Goal: Feedback & Contribution: Submit feedback/report problem

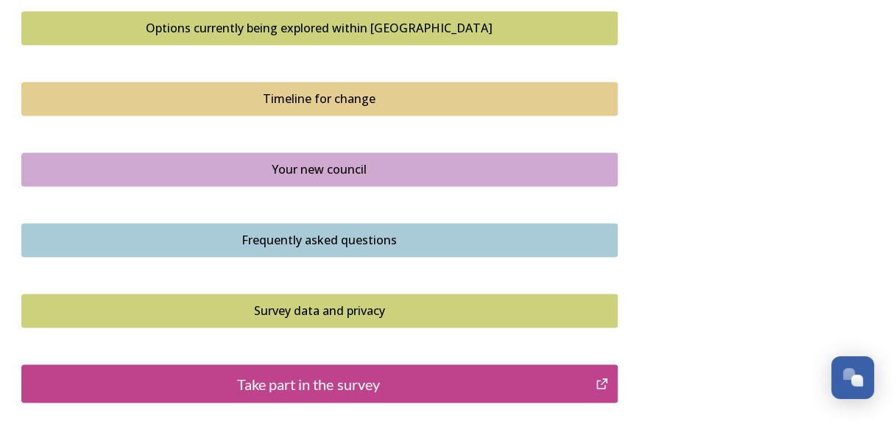
scroll to position [1159, 0]
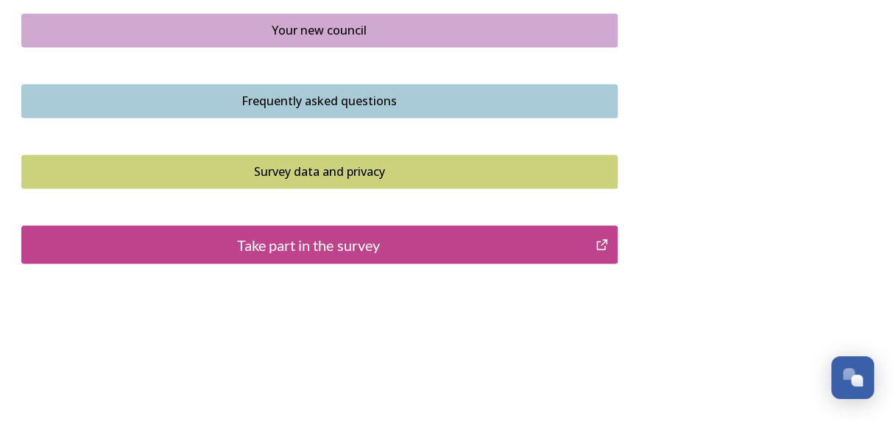
click at [359, 235] on div "Take part in the survey" at bounding box center [308, 244] width 559 height 22
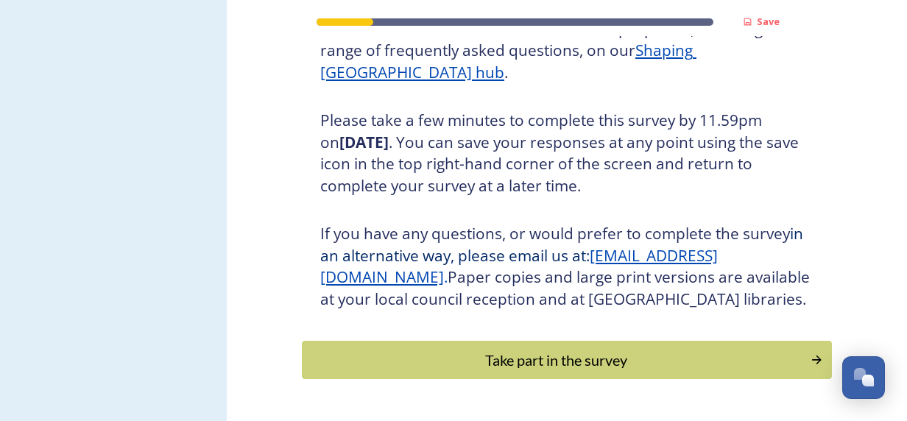
scroll to position [286, 0]
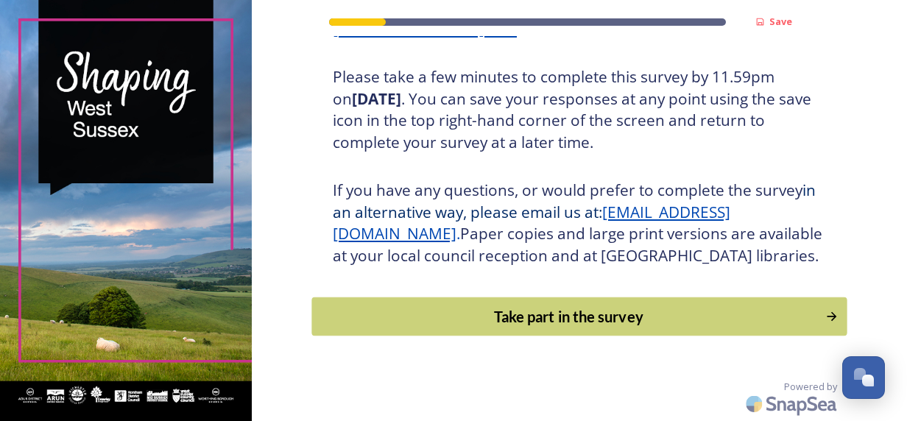
click at [542, 309] on div "Take part in the survey" at bounding box center [569, 317] width 498 height 22
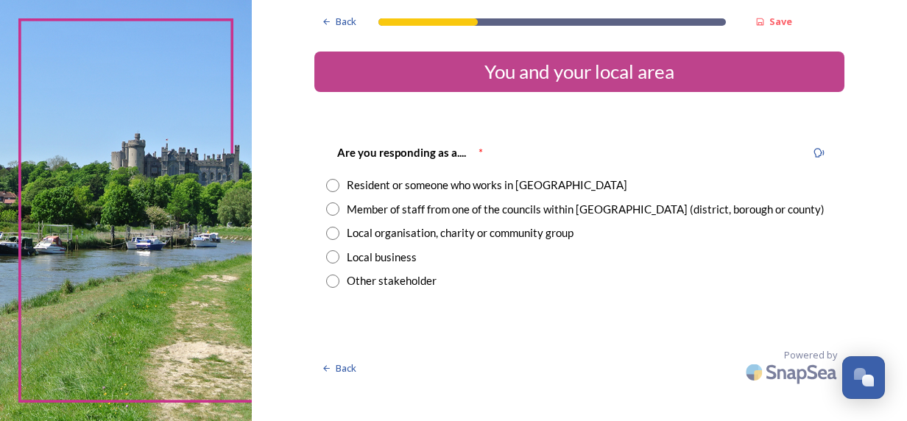
click at [330, 211] on input "radio" at bounding box center [332, 209] width 13 height 13
radio input "true"
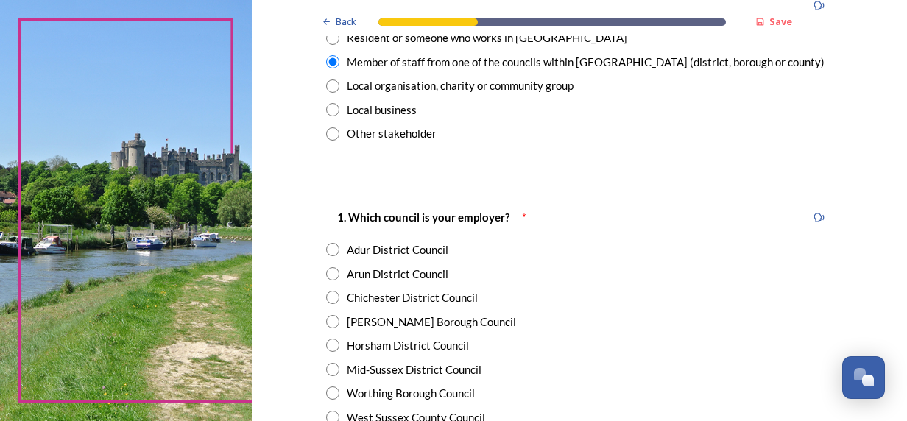
scroll to position [221, 0]
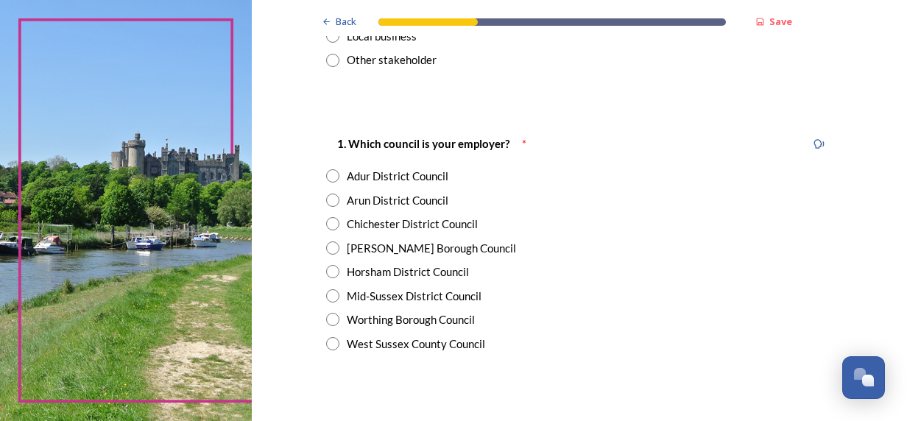
click at [332, 343] on input "radio" at bounding box center [332, 343] width 13 height 13
radio input "true"
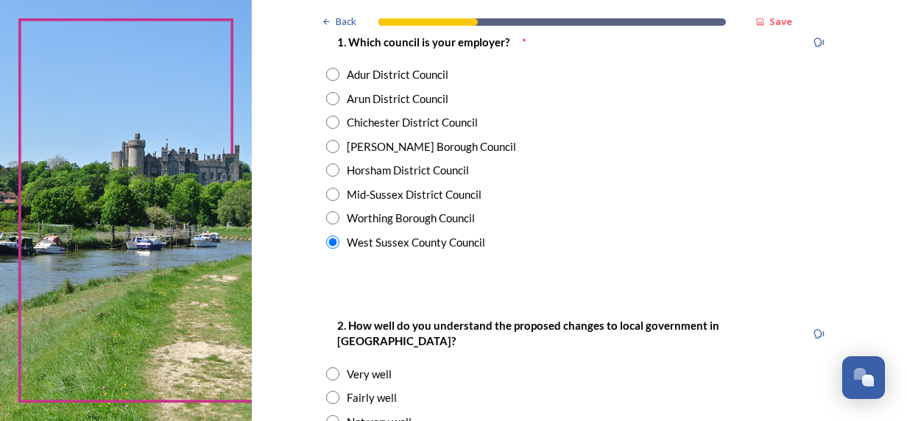
scroll to position [442, 0]
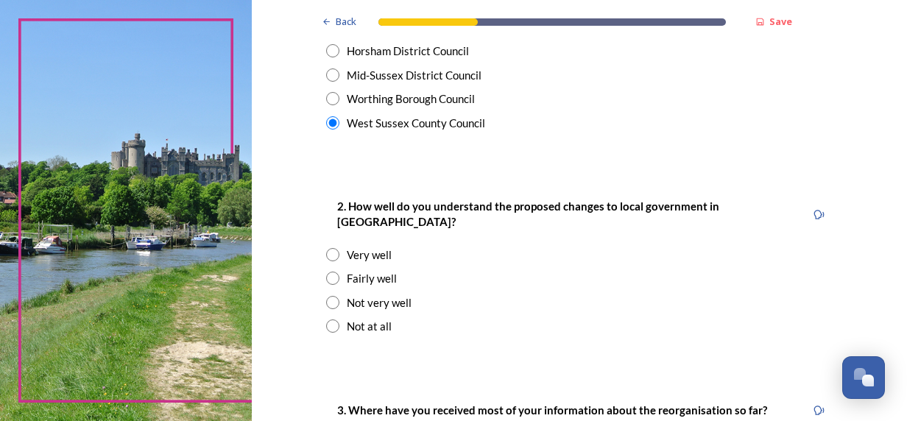
click at [327, 272] on input "radio" at bounding box center [332, 278] width 13 height 13
radio input "true"
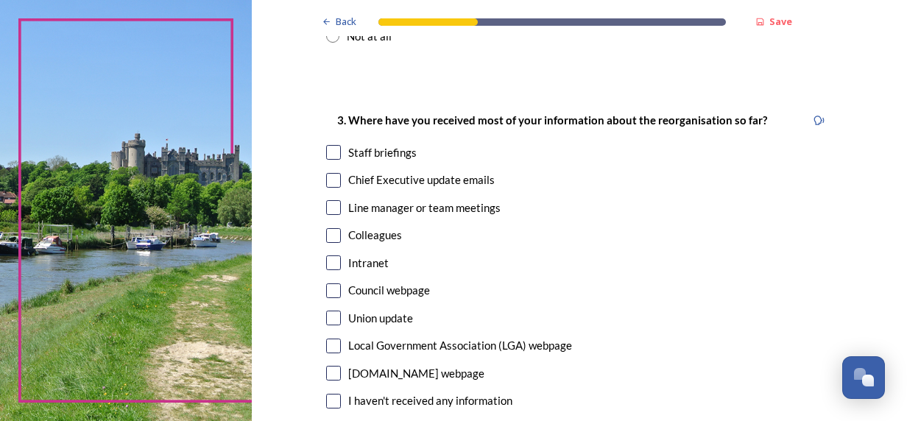
scroll to position [736, 0]
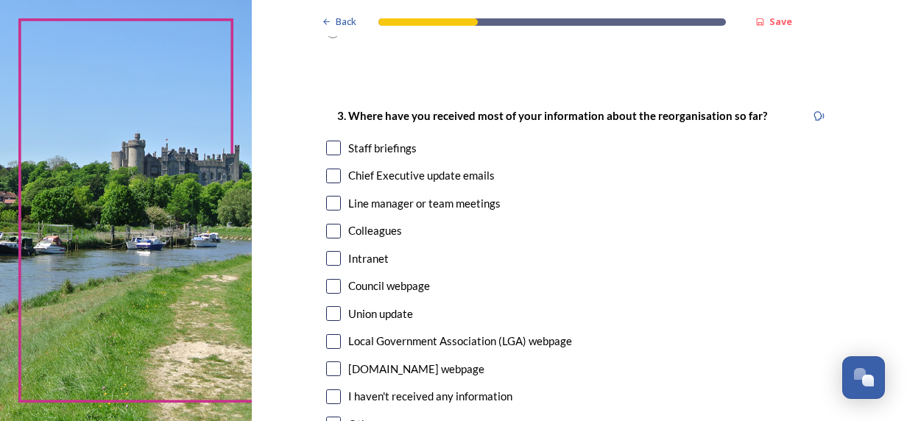
click at [331, 169] on input "checkbox" at bounding box center [333, 176] width 15 height 15
checkbox input "true"
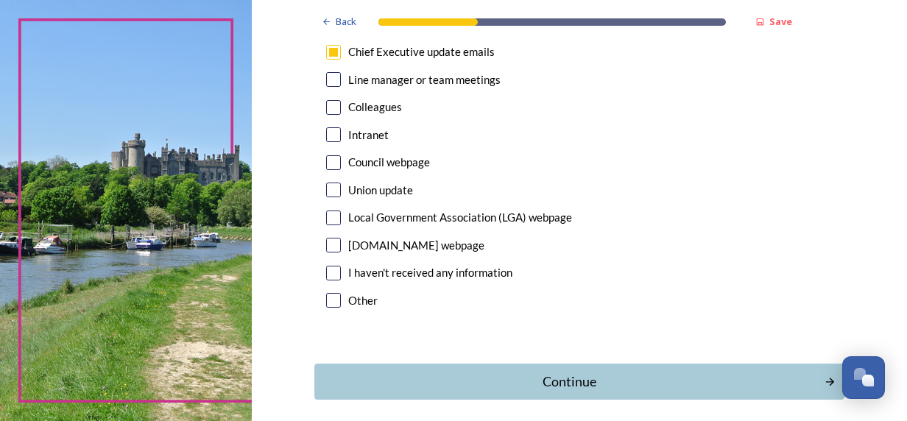
scroll to position [884, 0]
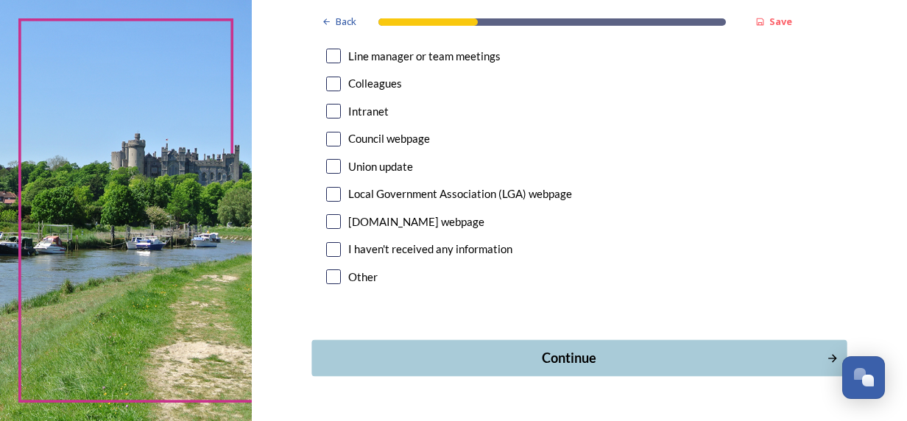
click at [602, 340] on button "Continue" at bounding box center [579, 358] width 535 height 36
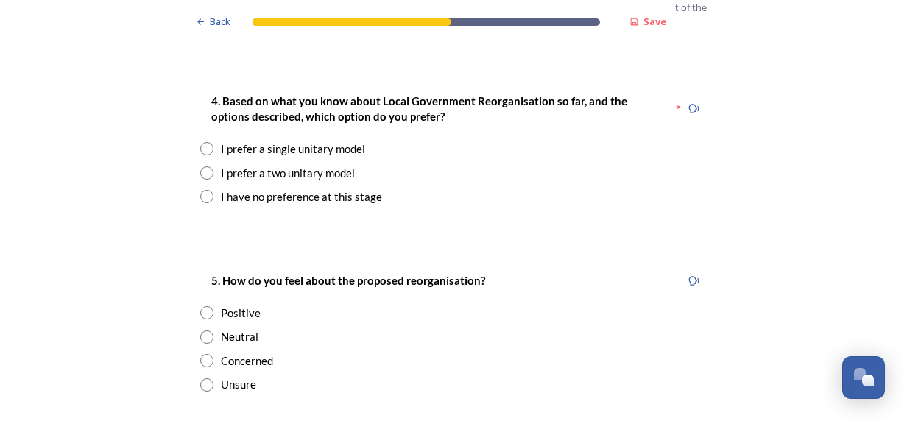
scroll to position [1841, 0]
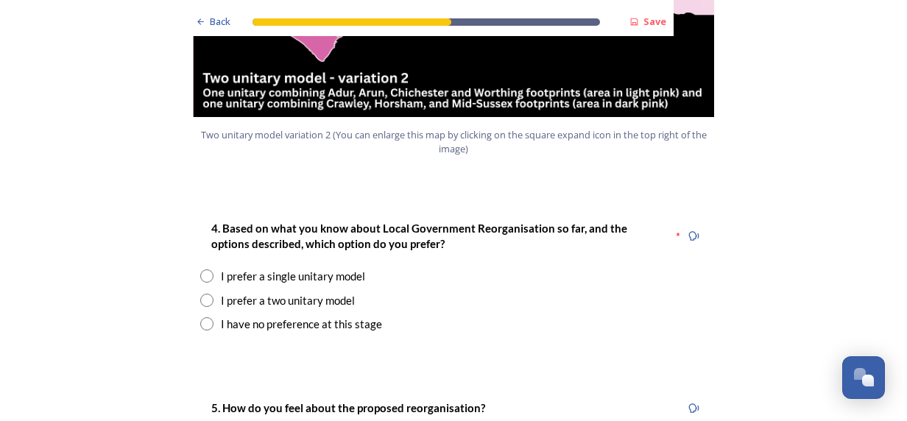
click at [204, 294] on input "radio" at bounding box center [206, 300] width 13 height 13
radio input "true"
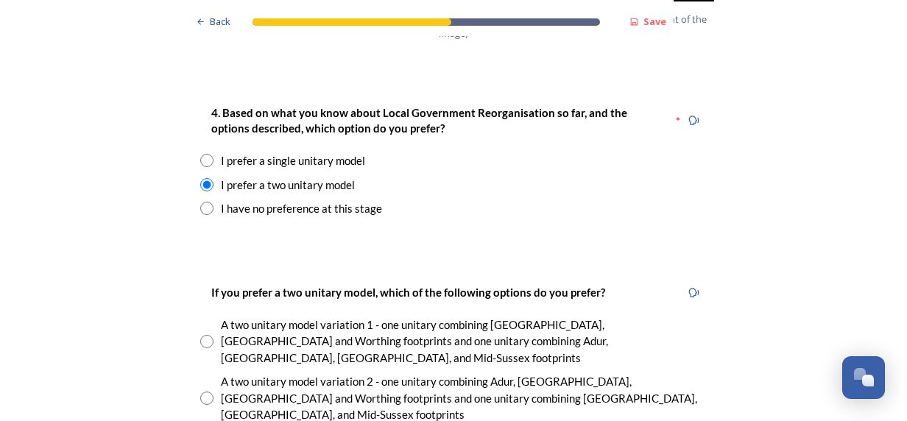
scroll to position [1988, 0]
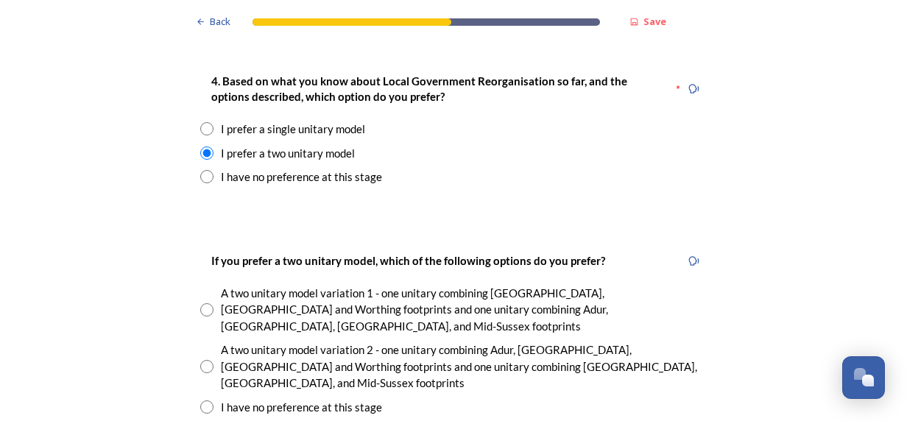
click at [203, 303] on input "radio" at bounding box center [206, 309] width 13 height 13
radio input "true"
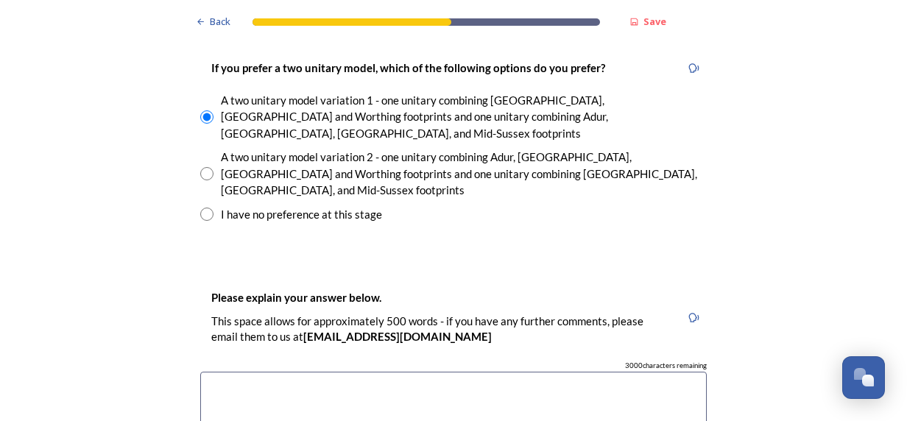
scroll to position [2209, 0]
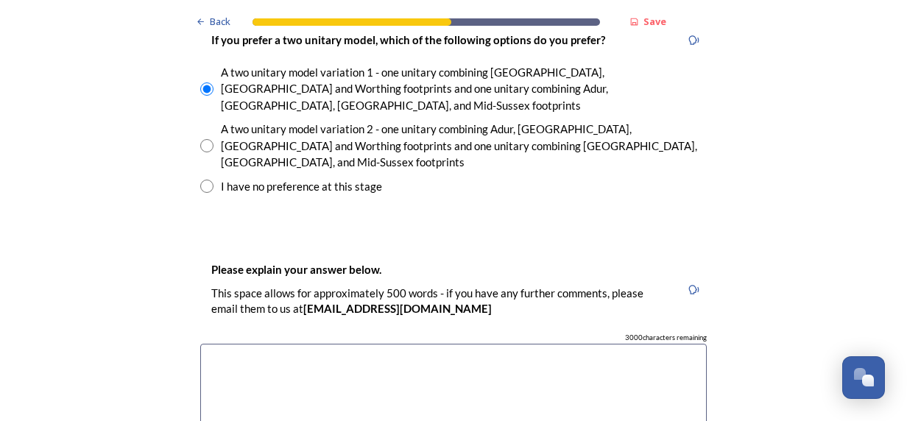
click at [418, 344] on textarea at bounding box center [453, 427] width 507 height 166
type textarea "A"
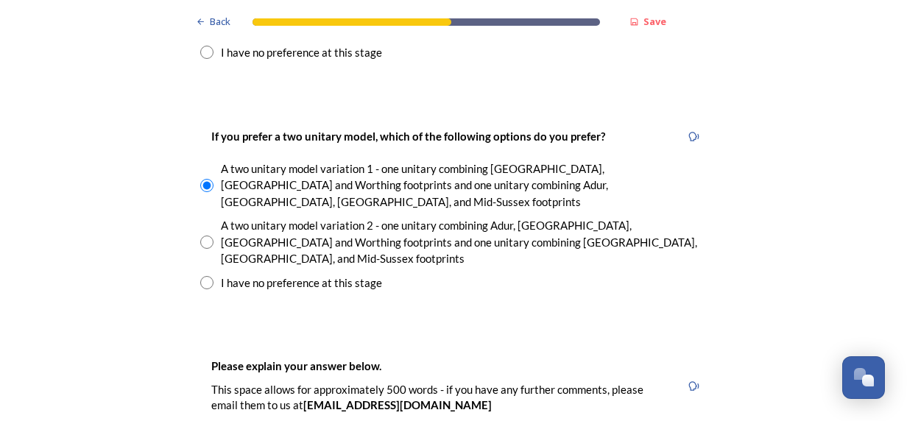
scroll to position [2283, 0]
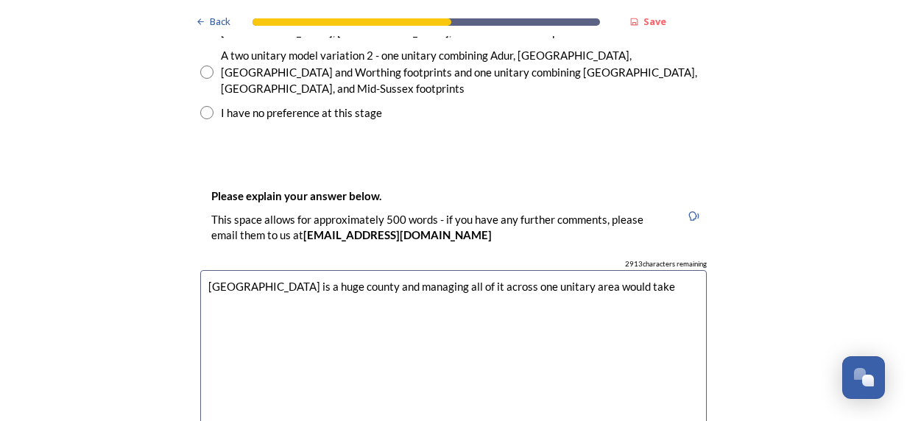
drag, startPoint x: 624, startPoint y: 209, endPoint x: 365, endPoint y: 217, distance: 258.6
click at [365, 270] on textarea "[GEOGRAPHIC_DATA] is a huge county and managing all of it across one unitary ar…" at bounding box center [453, 353] width 507 height 166
click at [530, 270] on textarea "[GEOGRAPHIC_DATA] is a huge county and I believe managing it by splitting it we…" at bounding box center [453, 353] width 507 height 166
drag, startPoint x: 236, startPoint y: 226, endPoint x: 324, endPoint y: 221, distance: 87.8
click at [324, 270] on textarea "[GEOGRAPHIC_DATA] is a huge county and I believe managing it by splitting it in…" at bounding box center [453, 353] width 507 height 166
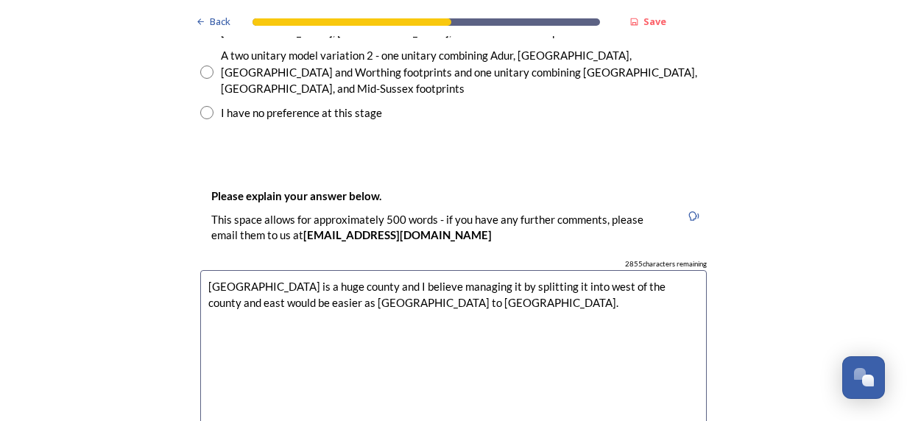
drag, startPoint x: 280, startPoint y: 225, endPoint x: 436, endPoint y: 229, distance: 156.2
click at [436, 270] on textarea "[GEOGRAPHIC_DATA] is a huge county and I believe managing it by splitting it in…" at bounding box center [453, 353] width 507 height 166
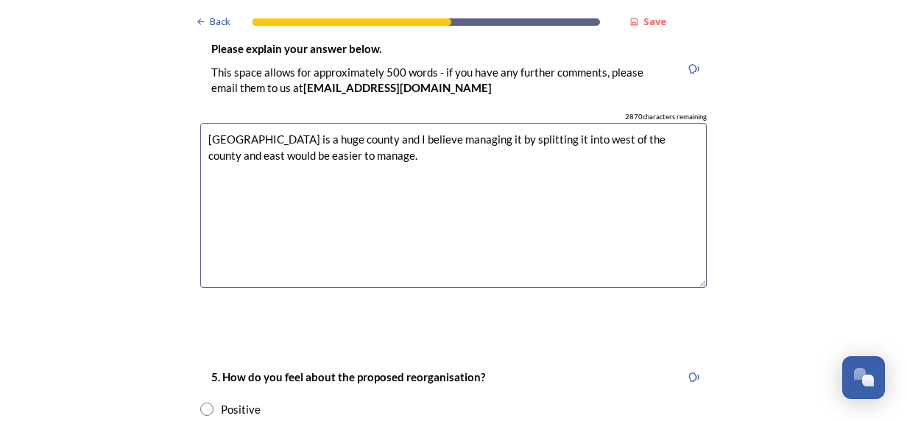
scroll to position [2577, 0]
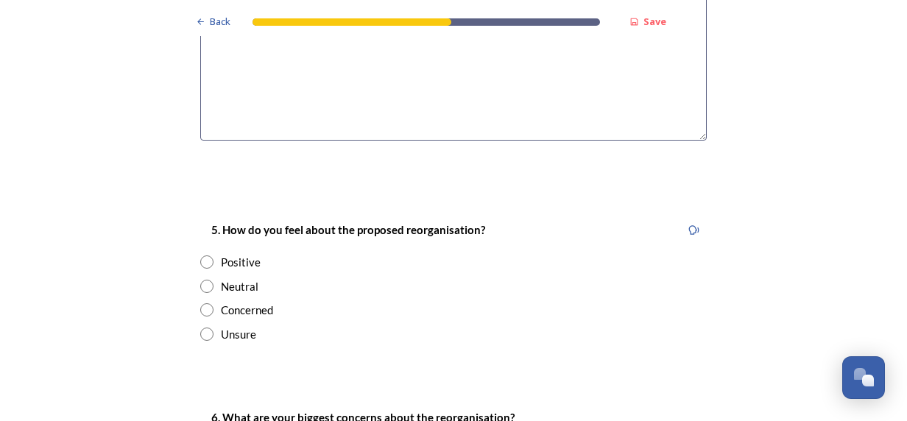
type textarea "[GEOGRAPHIC_DATA] is a huge county and I believe managing it by splitting it in…"
click at [203, 256] on input "radio" at bounding box center [206, 262] width 13 height 13
radio input "true"
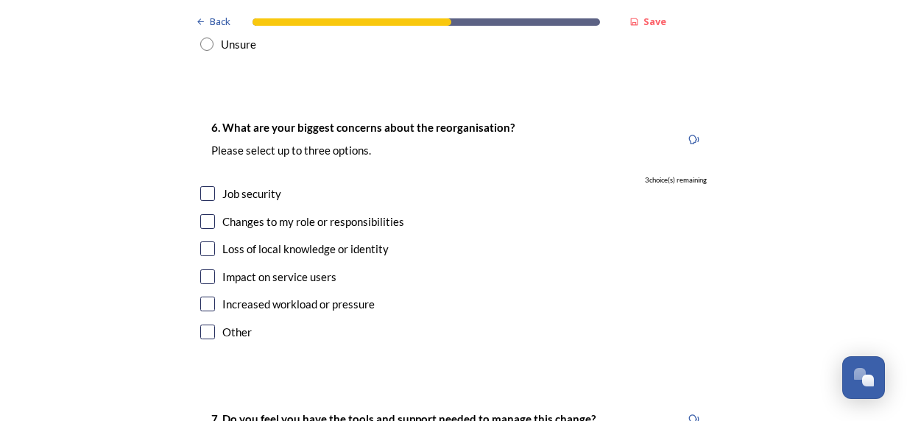
scroll to position [2872, 0]
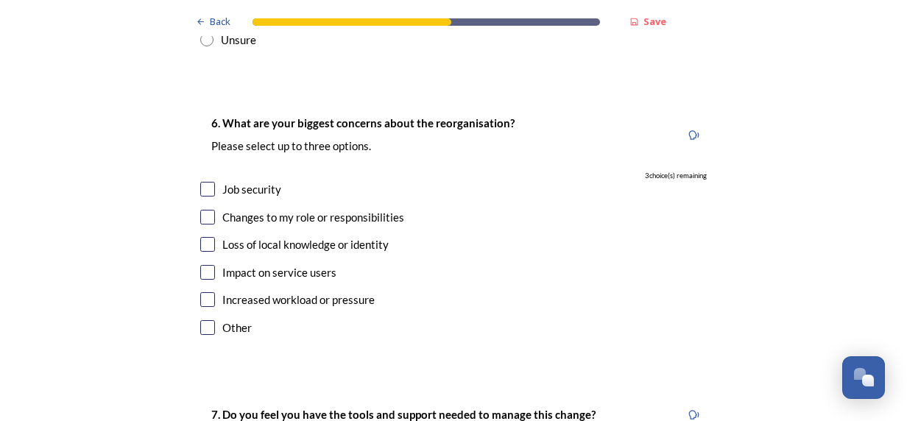
click at [203, 182] on input "checkbox" at bounding box center [207, 189] width 15 height 15
checkbox input "true"
click at [205, 265] on input "checkbox" at bounding box center [207, 272] width 15 height 15
checkbox input "true"
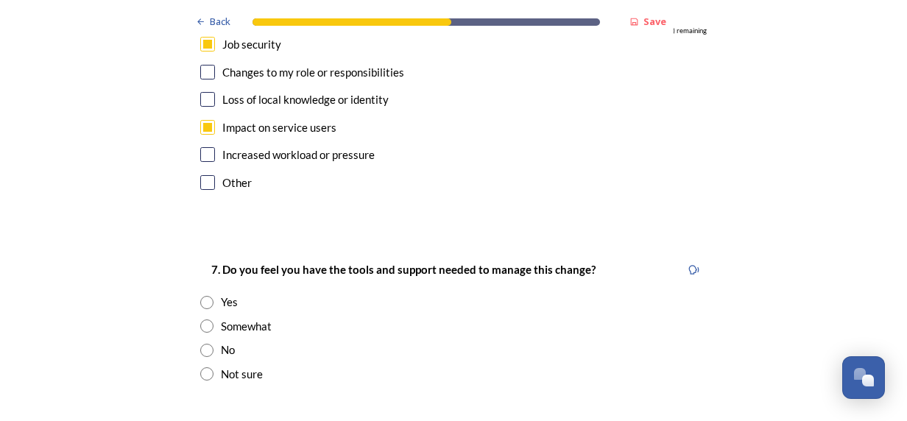
scroll to position [3019, 0]
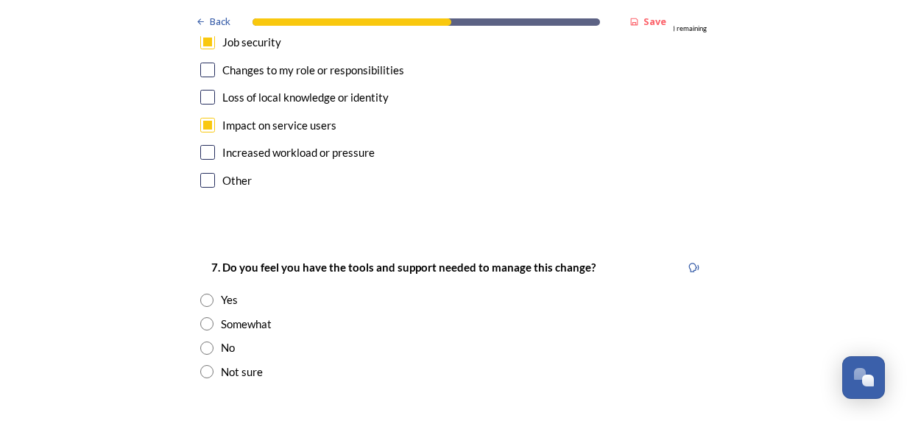
click at [205, 294] on input "radio" at bounding box center [206, 300] width 13 height 13
radio input "true"
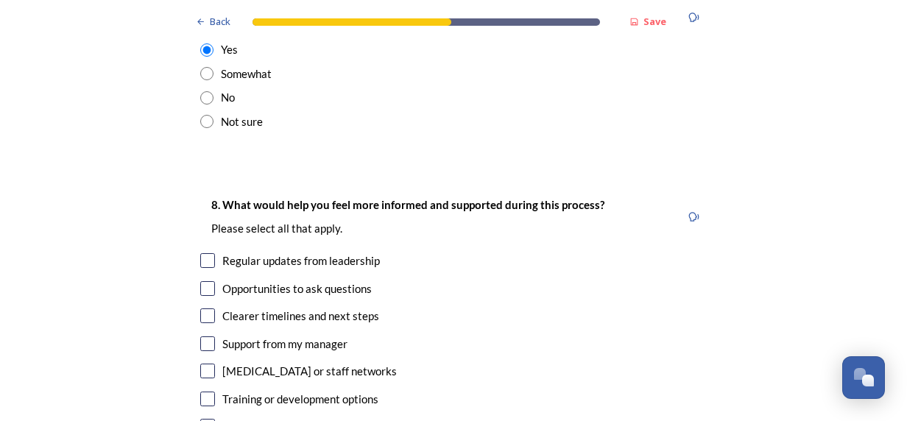
scroll to position [3240, 0]
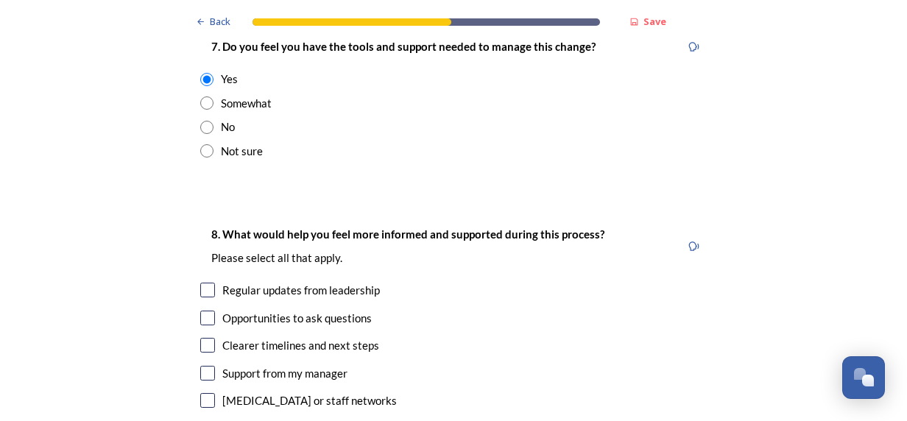
click at [208, 283] on input "checkbox" at bounding box center [207, 290] width 15 height 15
checkbox input "true"
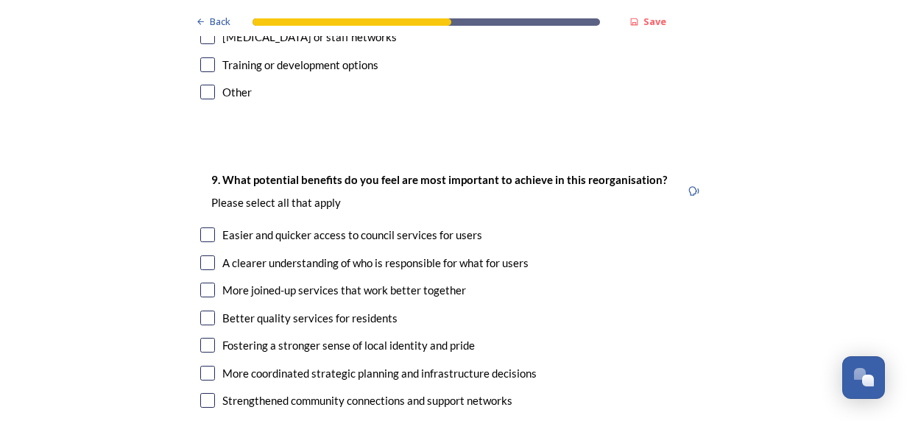
scroll to position [3608, 0]
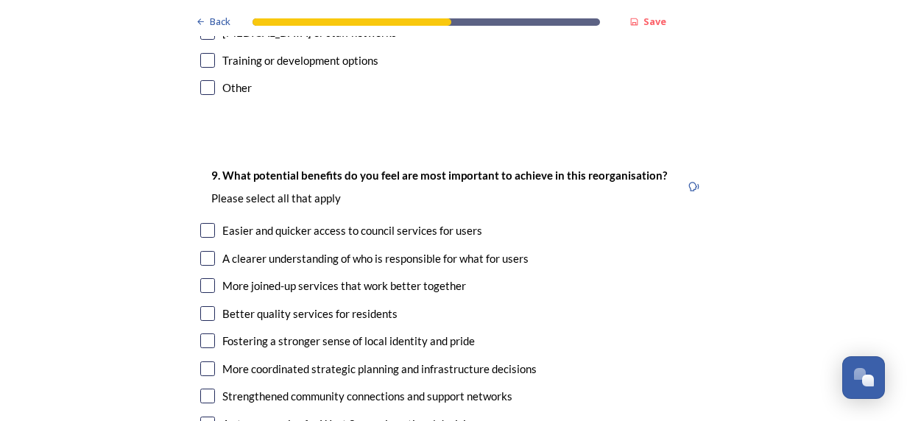
click at [207, 223] on input "checkbox" at bounding box center [207, 230] width 15 height 15
checkbox input "true"
click at [202, 251] on input "checkbox" at bounding box center [207, 258] width 15 height 15
checkbox input "true"
click at [202, 278] on input "checkbox" at bounding box center [207, 285] width 15 height 15
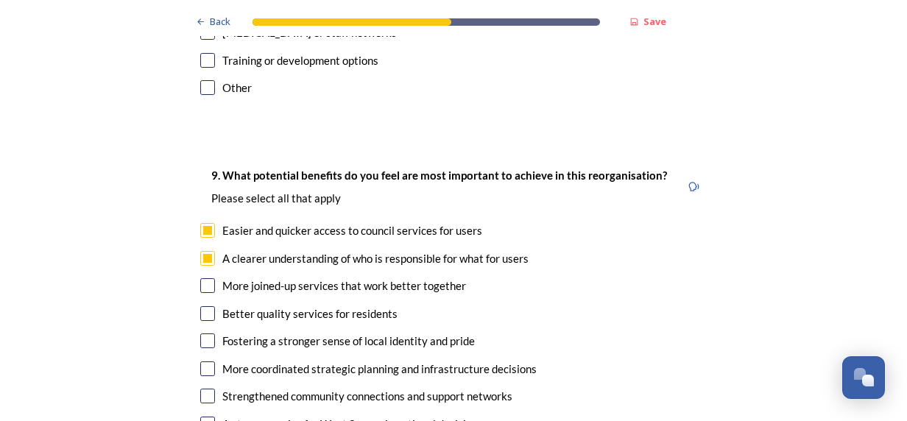
checkbox input "true"
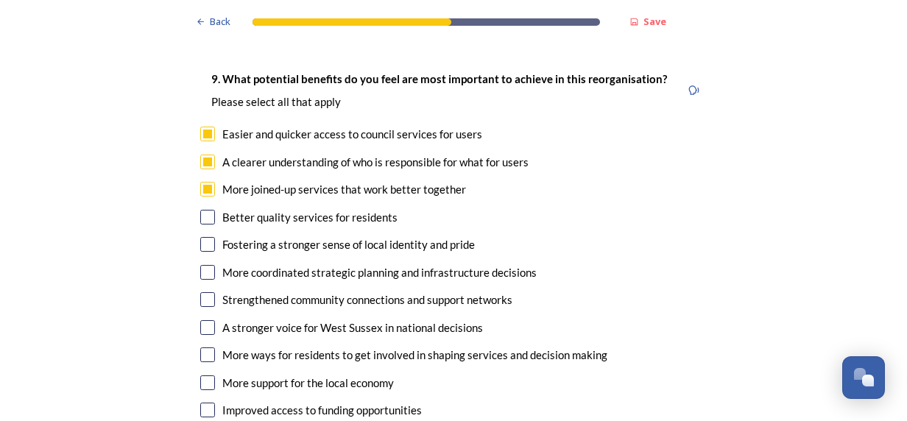
scroll to position [3682, 0]
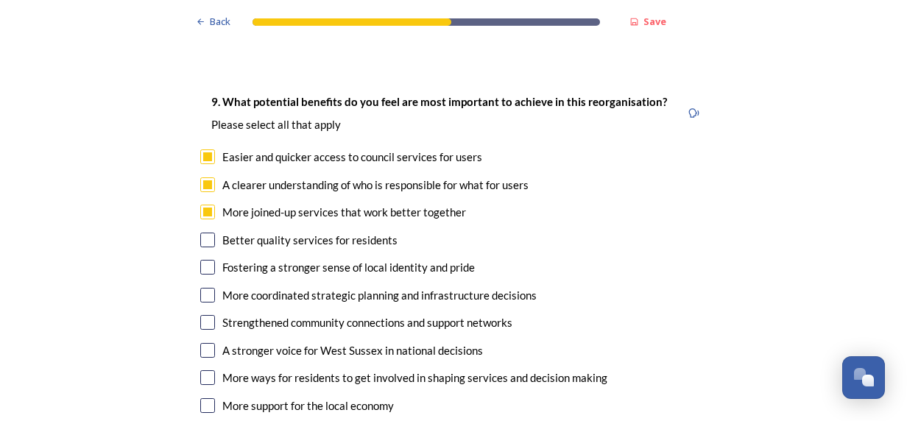
click at [206, 343] on input "checkbox" at bounding box center [207, 350] width 15 height 15
checkbox input "true"
click at [202, 315] on input "checkbox" at bounding box center [207, 322] width 15 height 15
checkbox input "true"
click at [201, 288] on input "checkbox" at bounding box center [207, 295] width 15 height 15
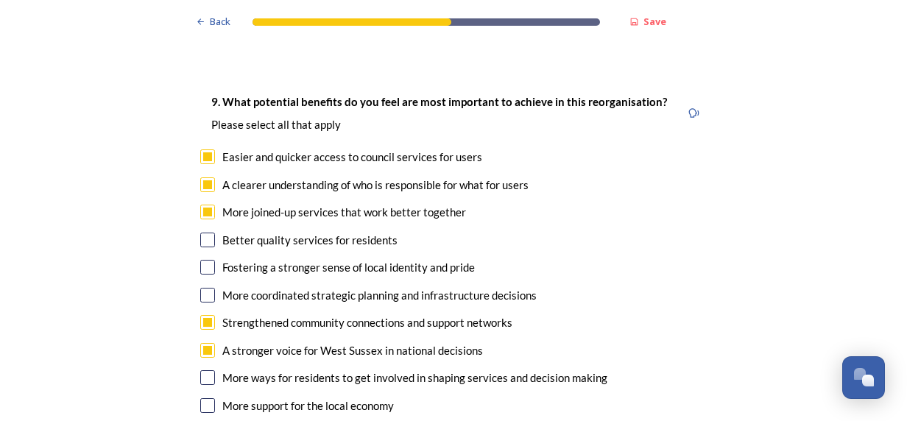
checkbox input "true"
click at [208, 233] on input "checkbox" at bounding box center [207, 240] width 15 height 15
checkbox input "true"
click at [200, 398] on input "checkbox" at bounding box center [207, 405] width 15 height 15
checkbox input "true"
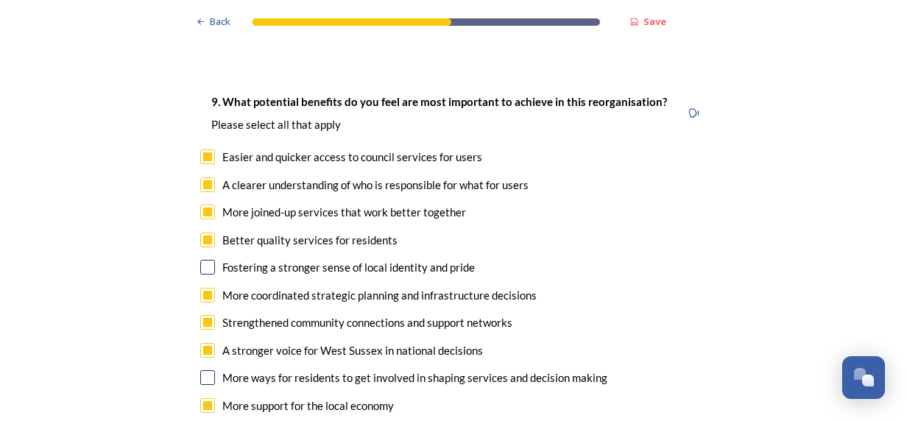
checkbox input "true"
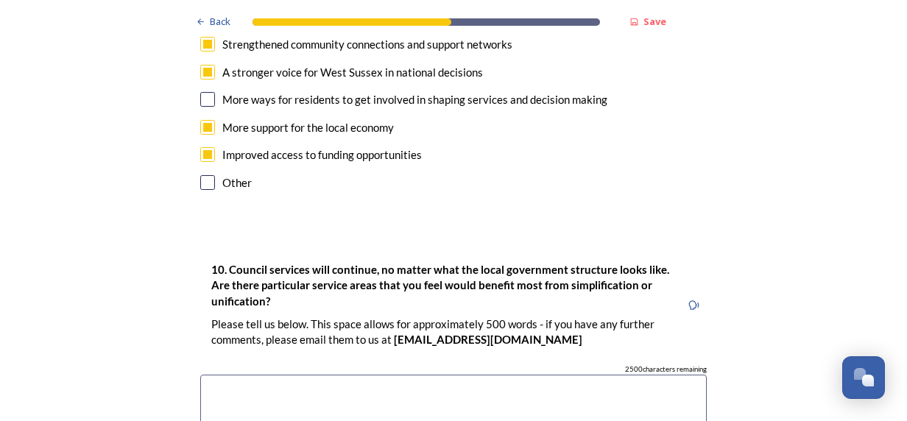
scroll to position [4050, 0]
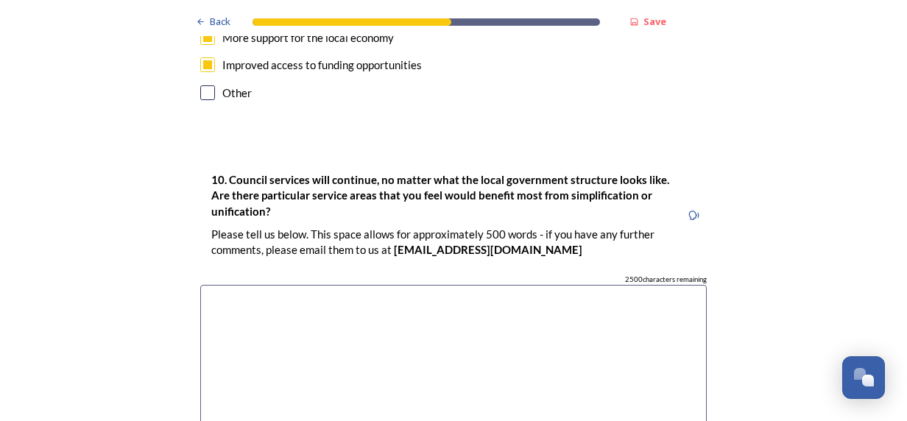
click at [331, 285] on textarea at bounding box center [453, 368] width 507 height 166
click at [348, 285] on textarea at bounding box center [453, 368] width 507 height 166
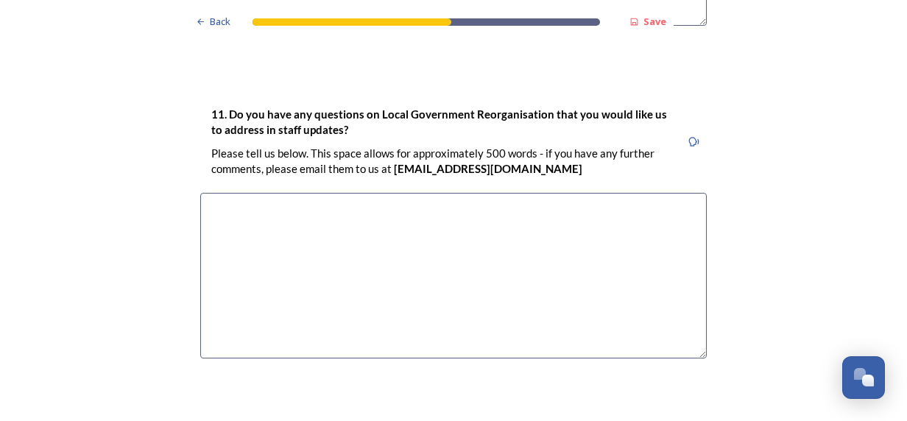
scroll to position [4522, 0]
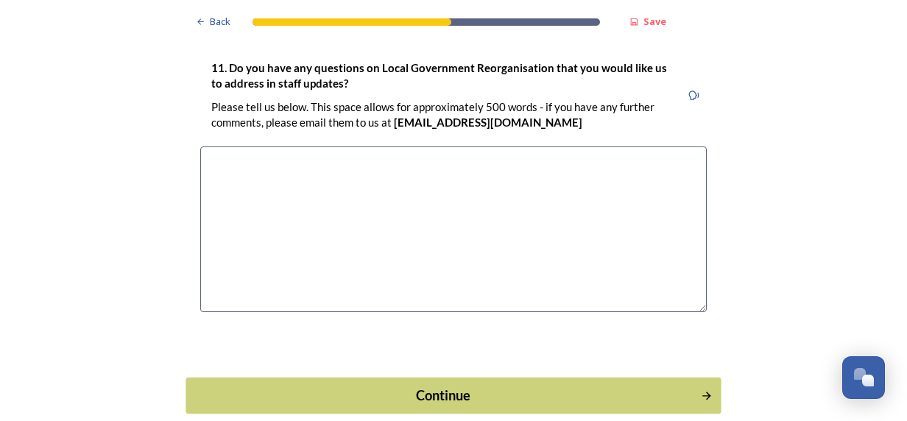
type textarea "Road maintenance - there are often discussions locally about who is responsible…"
click at [533, 385] on div "Continue" at bounding box center [443, 395] width 499 height 20
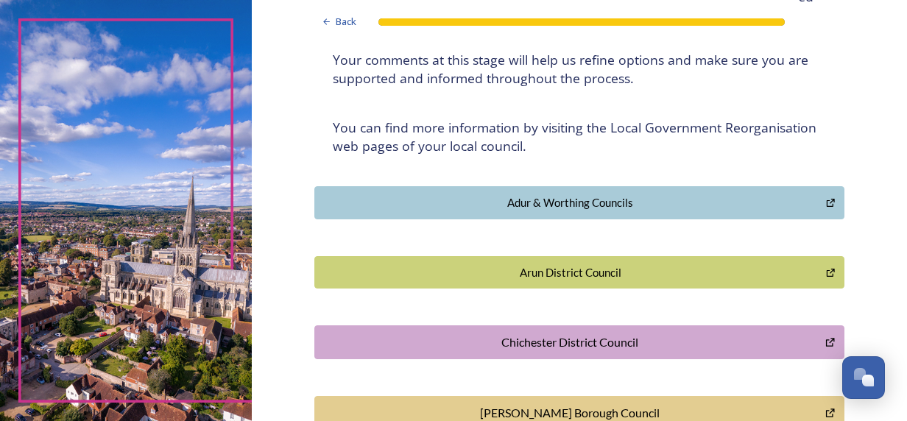
scroll to position [0, 0]
